Goal: Entertainment & Leisure: Consume media (video, audio)

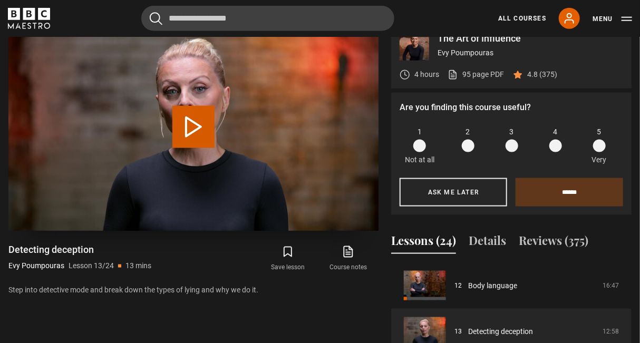
scroll to position [468, 0]
click at [204, 110] on button "Play Lesson Detecting deception" at bounding box center [193, 128] width 42 height 42
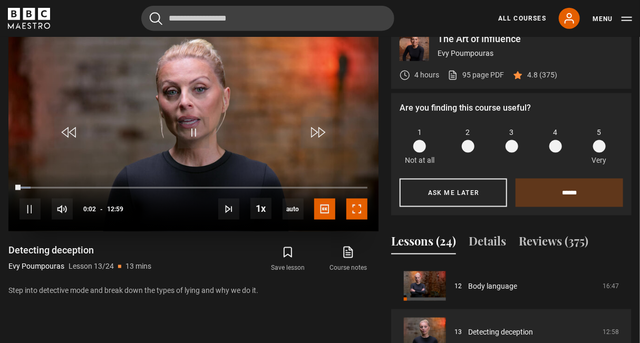
click at [351, 204] on span "Video Player" at bounding box center [357, 209] width 21 height 21
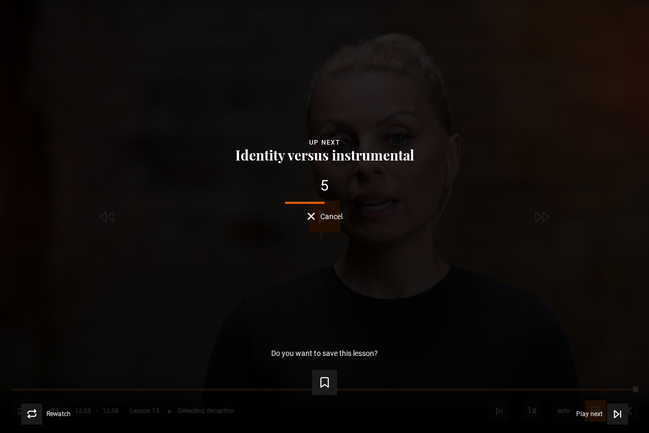
click at [329, 217] on span "Cancel" at bounding box center [331, 216] width 22 height 7
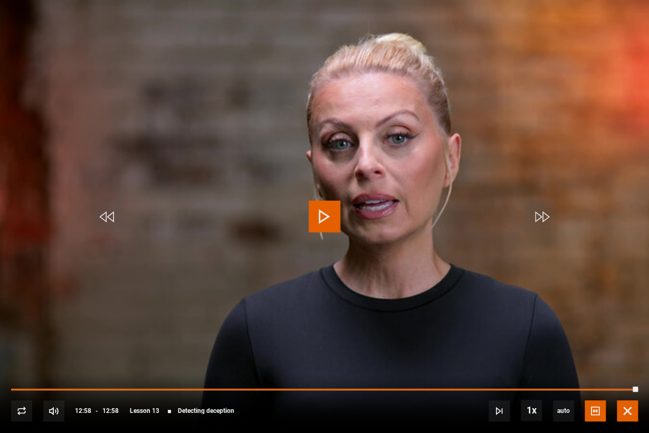
click at [628, 343] on span "Video Player" at bounding box center [627, 410] width 21 height 21
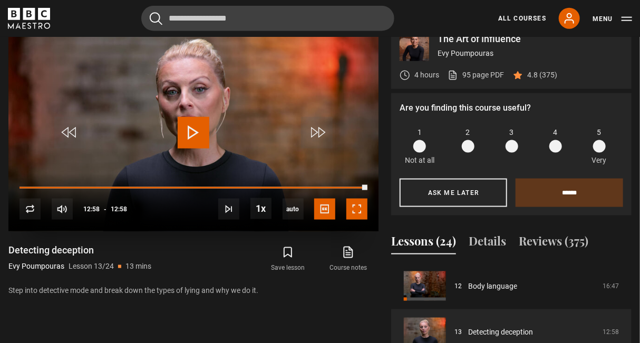
click at [365, 202] on span "Video Player" at bounding box center [357, 209] width 21 height 21
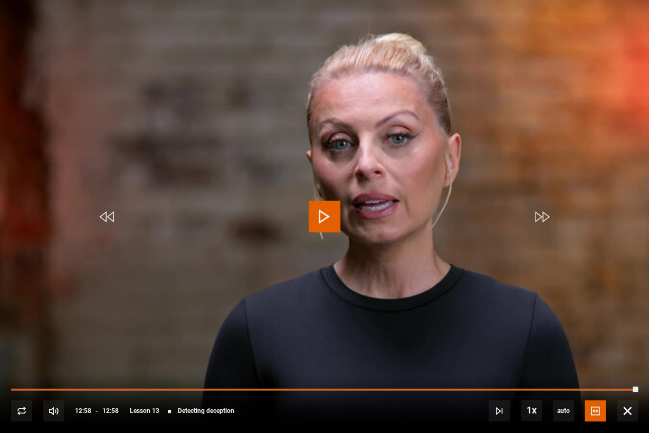
click at [229, 343] on div "10s Skip Back 10 seconds Play 10s Skip Forward 10 seconds Loaded : 100.00% 04:2…" at bounding box center [324, 403] width 649 height 59
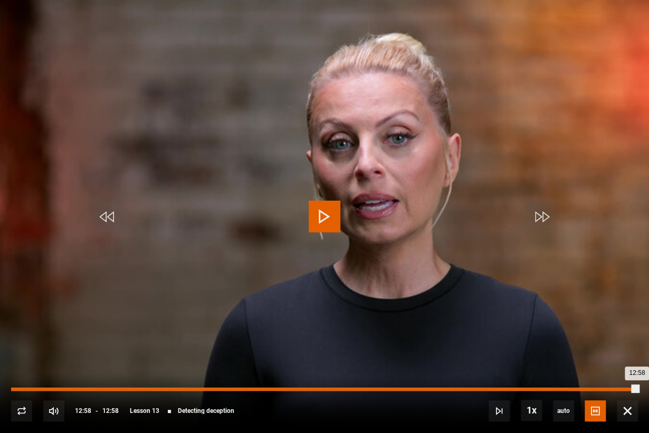
click at [224, 343] on div "04:24" at bounding box center [225, 388] width 2 height 3
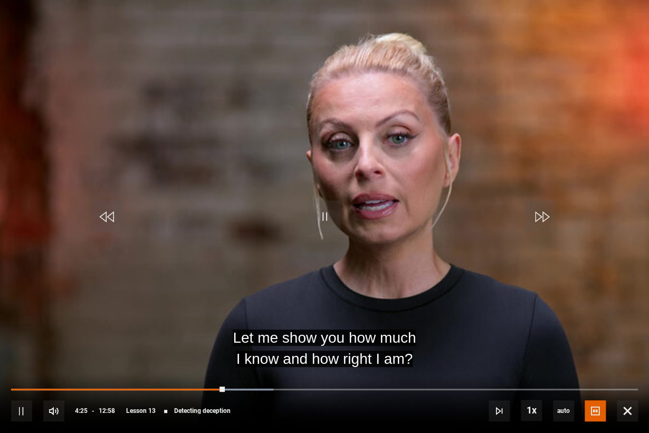
click at [257, 343] on div "10s Skip Back 10 seconds Pause 10s Skip Forward 10 seconds Loaded : 41.80% 05:0…" at bounding box center [324, 403] width 649 height 59
click at [178, 343] on div "10s Skip Back 10 seconds Pause 10s Skip Forward 10 seconds Loaded : 42.45% 04:4…" at bounding box center [324, 403] width 649 height 59
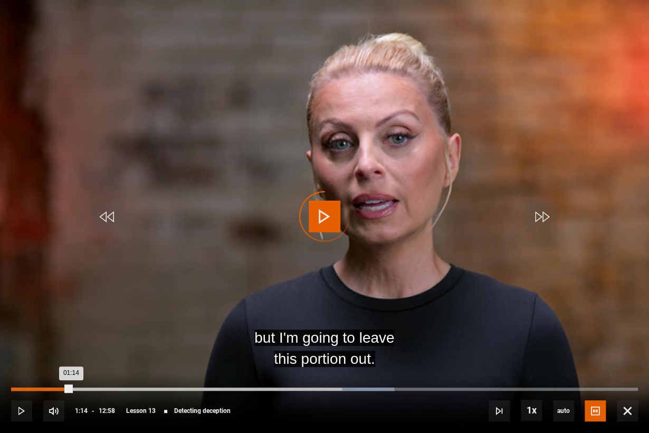
click at [71, 343] on div "Loaded : 61.10% 01:14 01:14" at bounding box center [324, 388] width 627 height 3
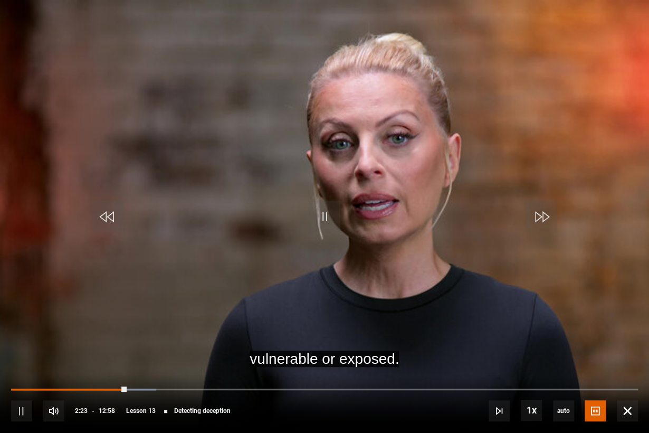
click at [56, 343] on div "10s Skip Back 10 seconds Pause 10s Skip Forward 10 seconds Loaded : 23.15% 01:1…" at bounding box center [324, 403] width 649 height 59
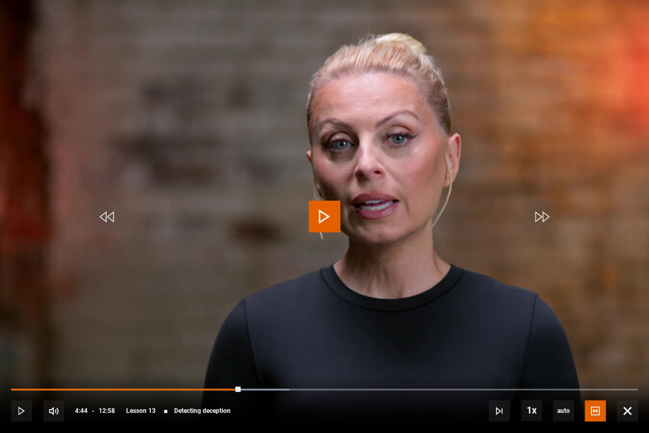
click at [127, 304] on video "Video Player" at bounding box center [324, 216] width 649 height 433
click at [149, 305] on video "Video Player" at bounding box center [324, 216] width 649 height 433
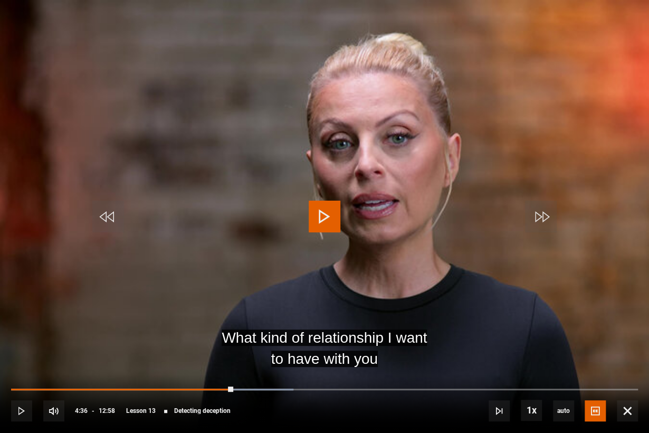
click at [329, 215] on span "Video Player" at bounding box center [325, 216] width 32 height 32
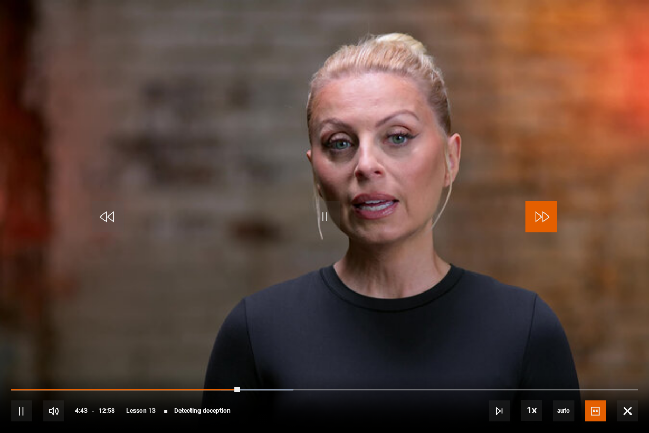
click at [545, 217] on span "Video Player" at bounding box center [541, 216] width 32 height 32
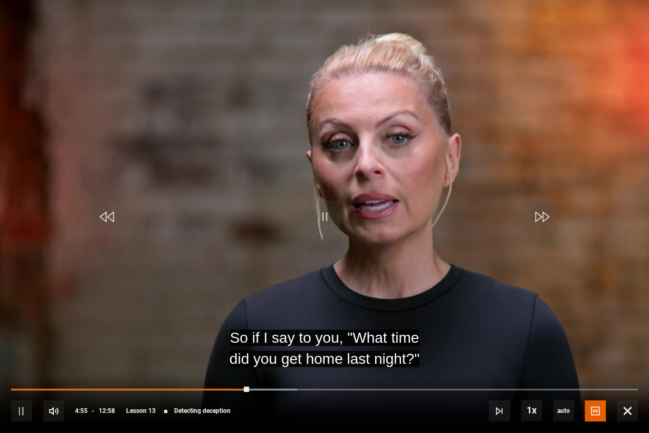
click at [84, 207] on video "Video Player" at bounding box center [324, 216] width 649 height 433
click at [99, 210] on span "Video Player" at bounding box center [108, 216] width 32 height 32
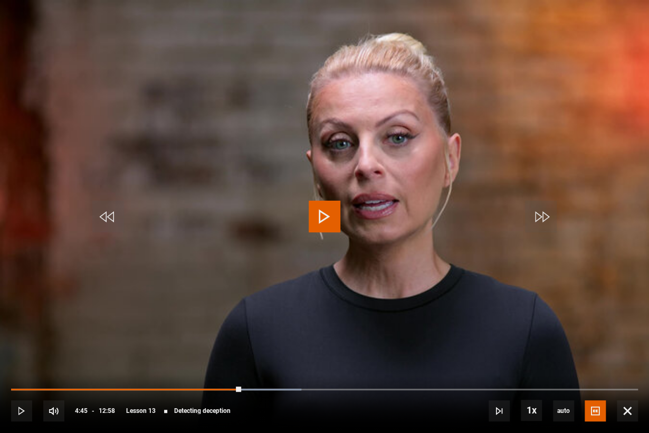
click at [357, 297] on video "Video Player" at bounding box center [324, 216] width 649 height 433
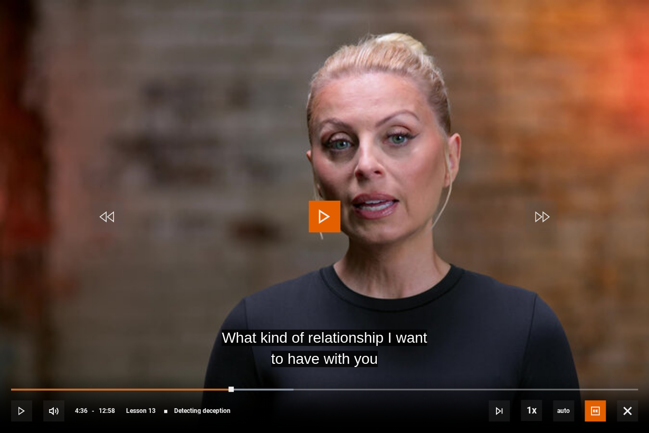
click at [354, 288] on video "Video Player" at bounding box center [324, 216] width 649 height 433
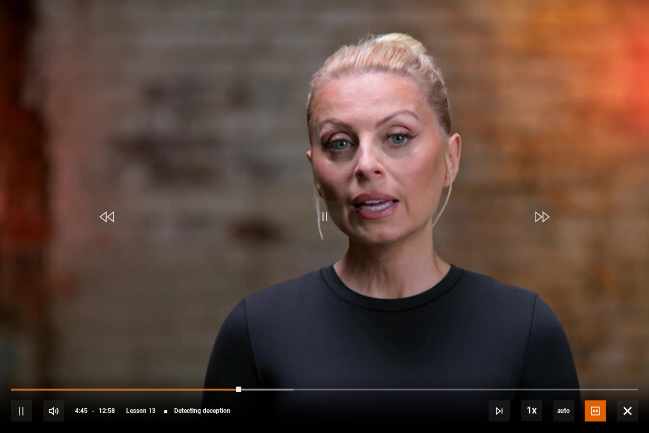
click at [342, 253] on video "Video Player" at bounding box center [324, 216] width 649 height 433
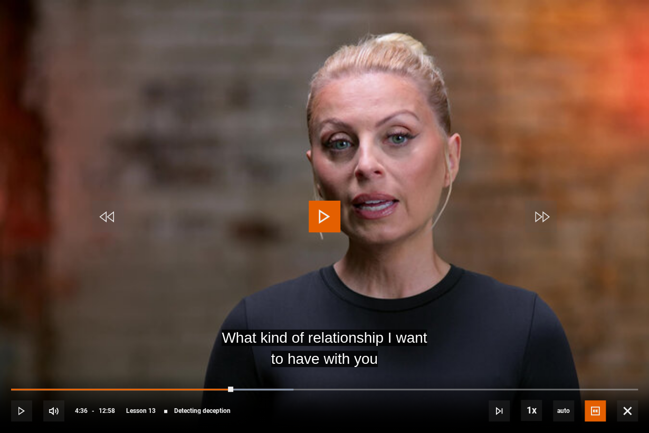
click at [329, 245] on video "Video Player" at bounding box center [324, 216] width 649 height 433
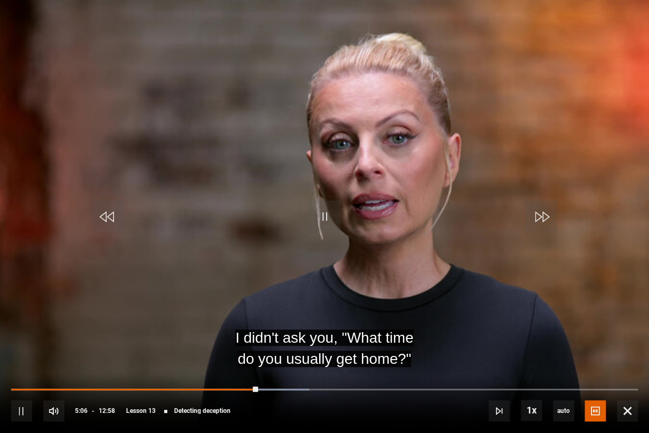
click at [640, 257] on video "Video Player" at bounding box center [324, 216] width 649 height 433
click at [613, 343] on div "10s Skip Back 10 seconds Play 10s Skip Forward 10 seconds Loaded : 47.59% 01:14…" at bounding box center [324, 403] width 649 height 59
click at [617, 343] on span "Video Player" at bounding box center [627, 410] width 21 height 21
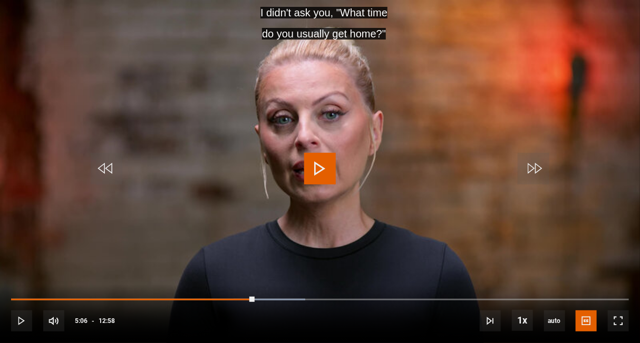
scroll to position [170, 0]
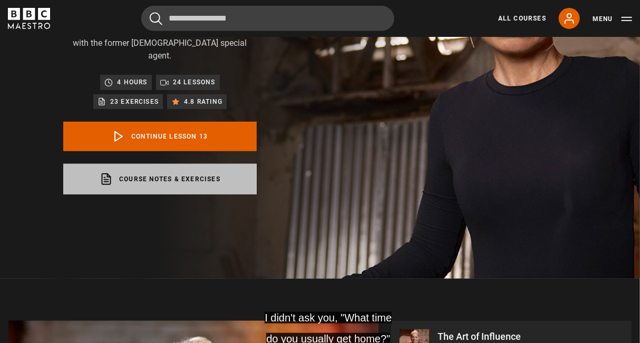
click at [222, 167] on link "Course notes & exercises opens in a new tab" at bounding box center [160, 179] width 194 height 31
